Goal: Register for event/course

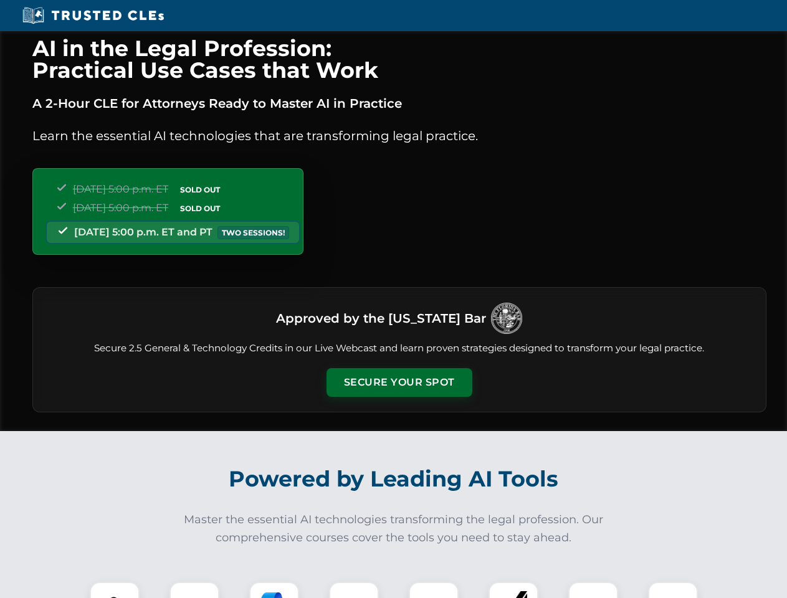
click at [399, 383] on button "Secure Your Spot" at bounding box center [399, 382] width 146 height 29
click at [115, 590] on img at bounding box center [115, 607] width 36 height 36
